Goal: Use online tool/utility: Utilize a website feature to perform a specific function

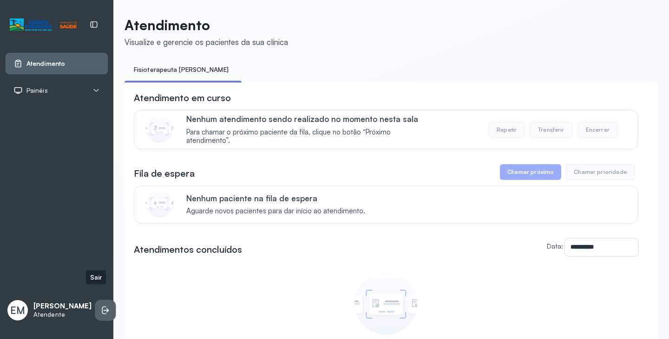
click at [95, 305] on li at bounding box center [105, 310] width 20 height 20
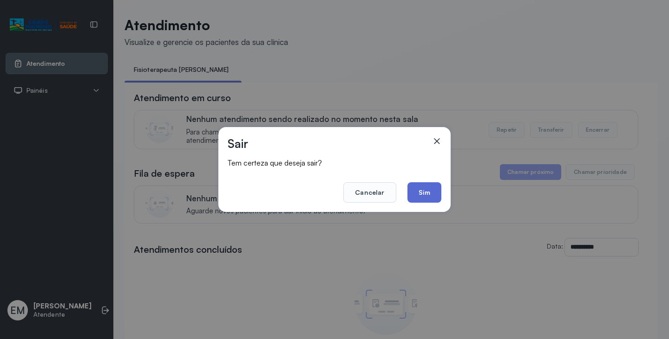
click at [424, 195] on button "Sim" at bounding box center [424, 193] width 34 height 20
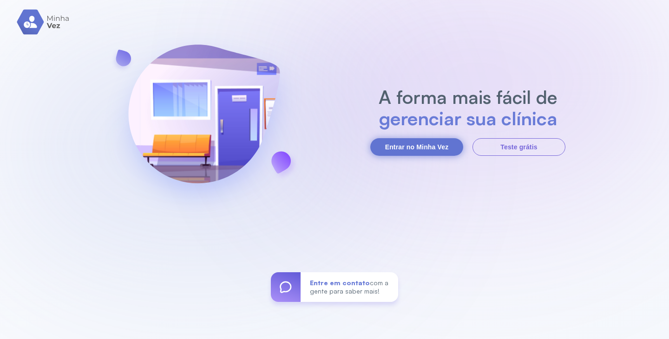
click at [405, 150] on button "Entrar no Minha Vez" at bounding box center [416, 147] width 93 height 18
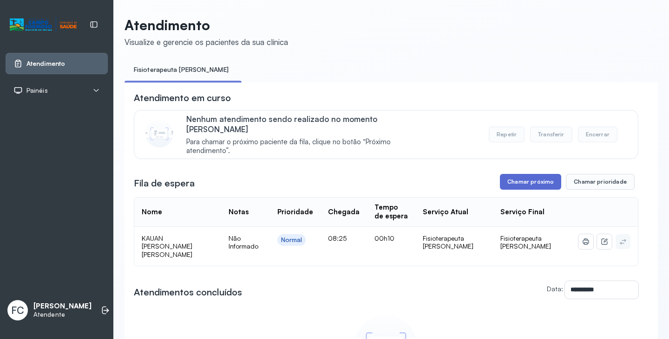
click at [536, 180] on button "Chamar próximo" at bounding box center [530, 182] width 61 height 16
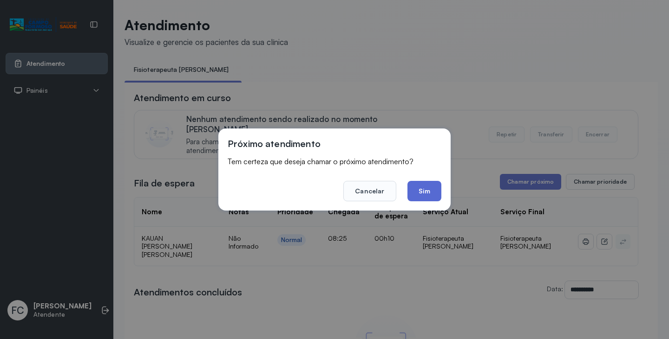
click at [427, 190] on button "Sim" at bounding box center [424, 191] width 34 height 20
